Goal: Task Accomplishment & Management: Use online tool/utility

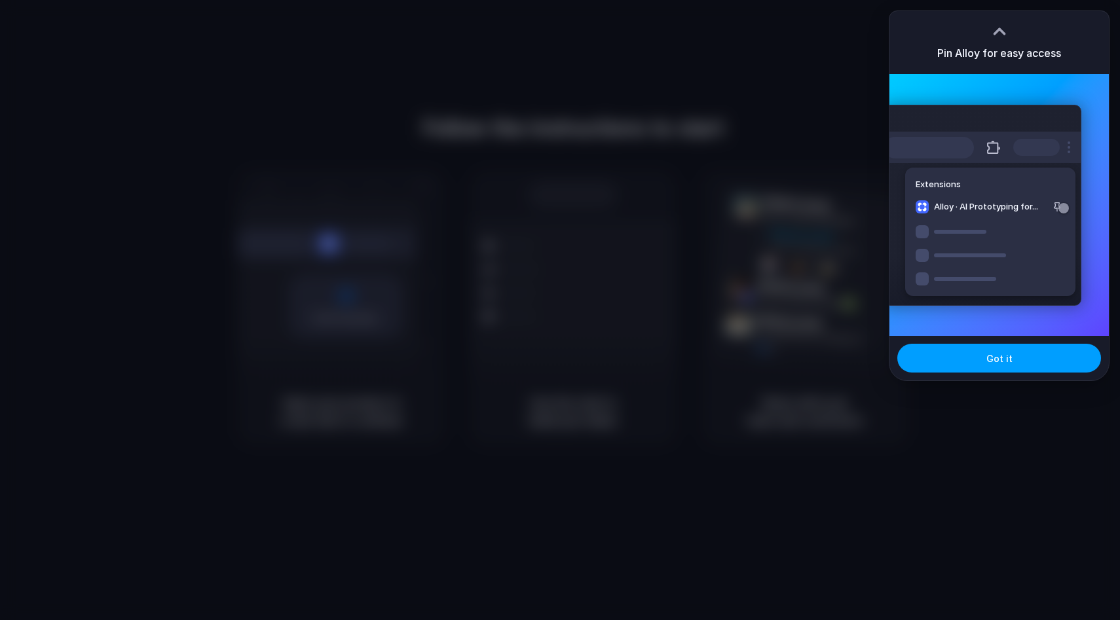
click at [1007, 364] on span "Got it" at bounding box center [999, 359] width 26 height 14
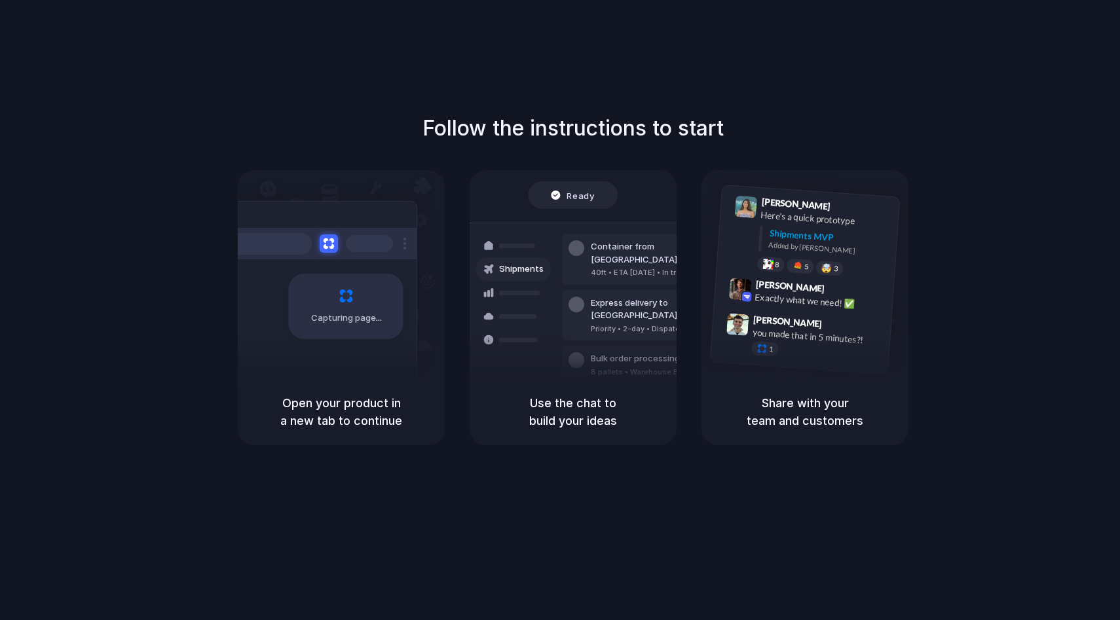
click at [364, 263] on div "Capturing page" at bounding box center [318, 301] width 198 height 201
click at [991, 50] on div "Follow the instructions to start Capturing page Open your product in a new tab …" at bounding box center [573, 323] width 1146 height 646
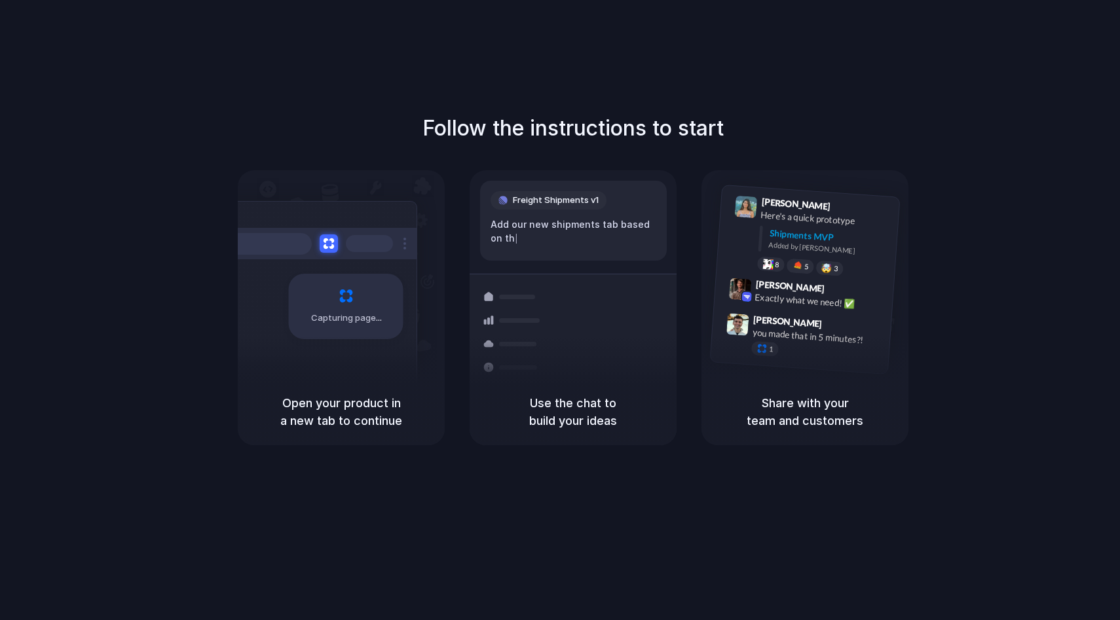
click at [605, 62] on div "Follow the instructions to start Capturing page Open your product in a new tab …" at bounding box center [573, 323] width 1146 height 646
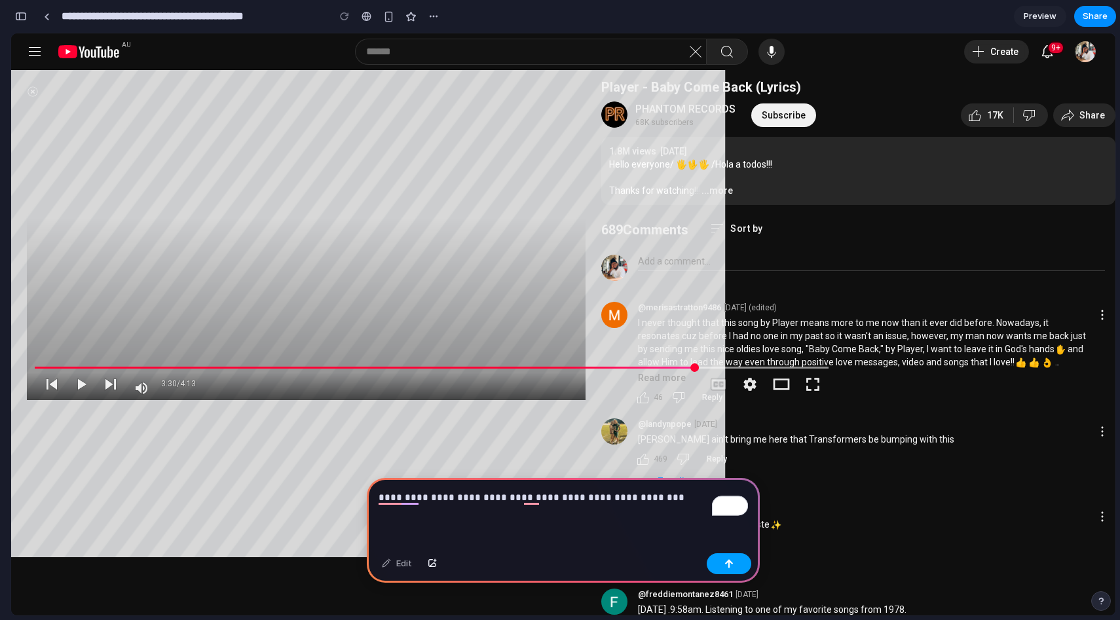
click at [734, 559] on button "button" at bounding box center [729, 563] width 45 height 21
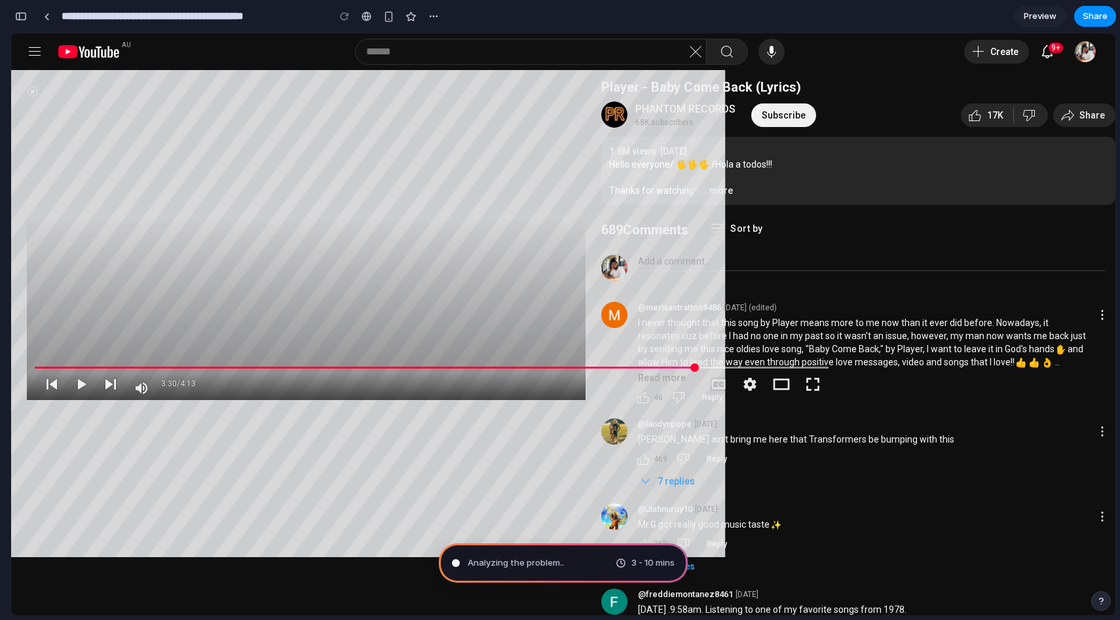
click at [660, 565] on span "3 - 10 mins" at bounding box center [652, 563] width 43 height 13
click at [577, 561] on div "Channeling Steve Jobs . 3 - 10 mins" at bounding box center [563, 563] width 249 height 39
click at [640, 565] on span "3 - 10 mins" at bounding box center [652, 563] width 43 height 13
click at [100, 44] on yt-icon at bounding box center [88, 51] width 81 height 37
click at [46, 18] on div at bounding box center [47, 16] width 6 height 7
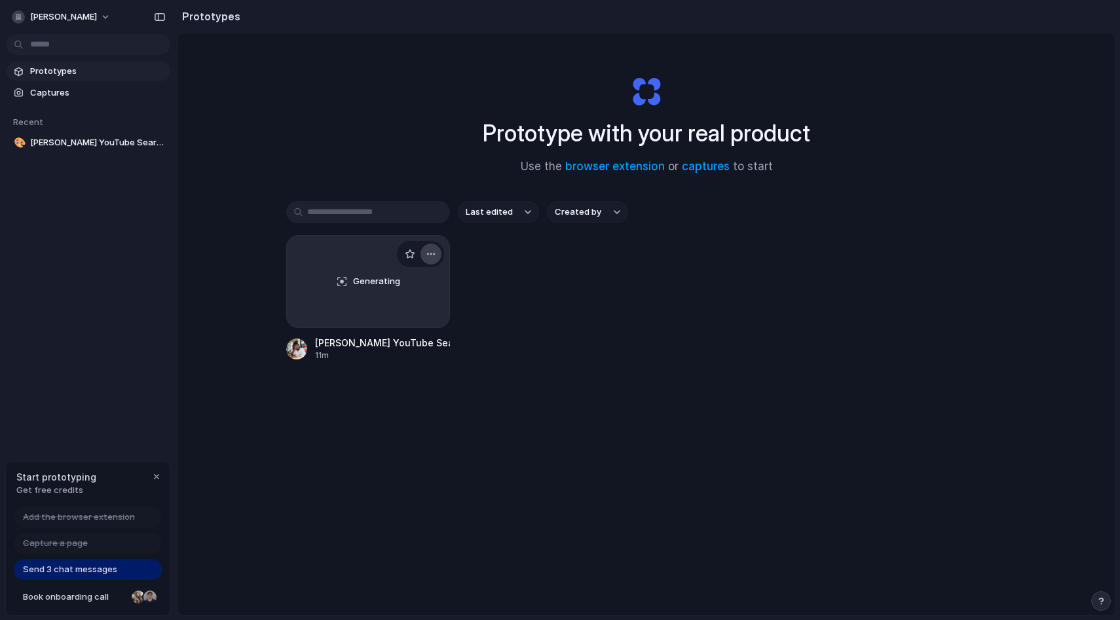
click at [428, 259] on div "button" at bounding box center [431, 254] width 10 height 10
click at [403, 348] on li "Delete" at bounding box center [393, 347] width 93 height 21
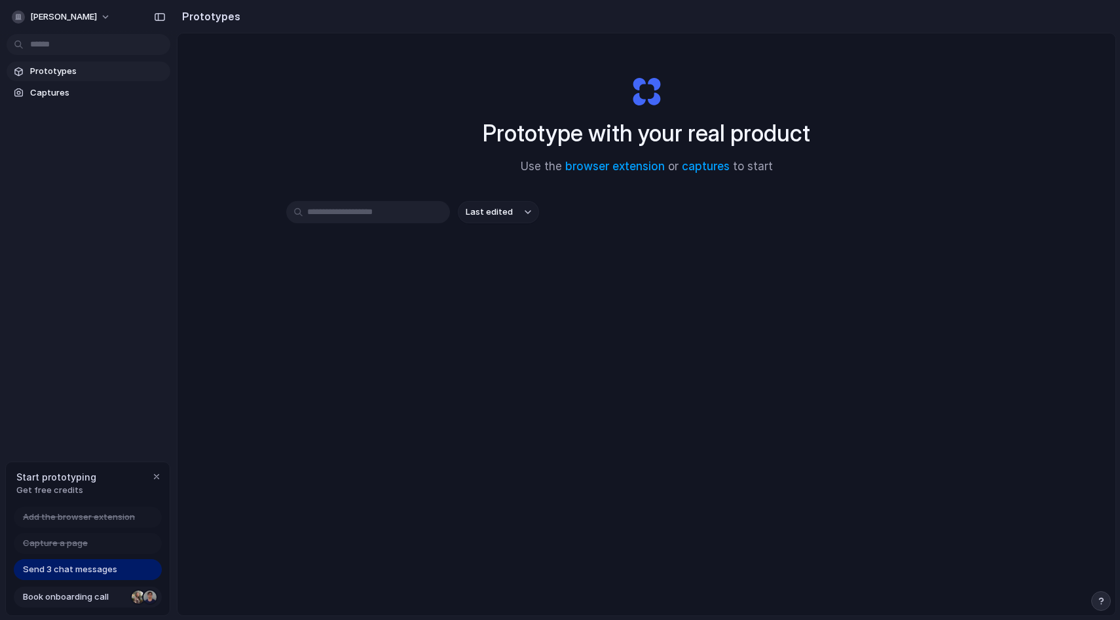
click at [115, 603] on span "Book onboarding call" at bounding box center [74, 597] width 103 height 13
